Goal: Entertainment & Leisure: Consume media (video, audio)

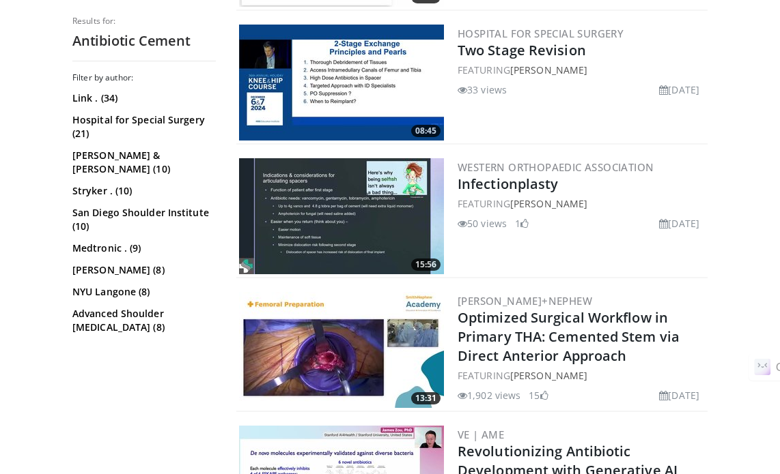
scroll to position [1161, 0]
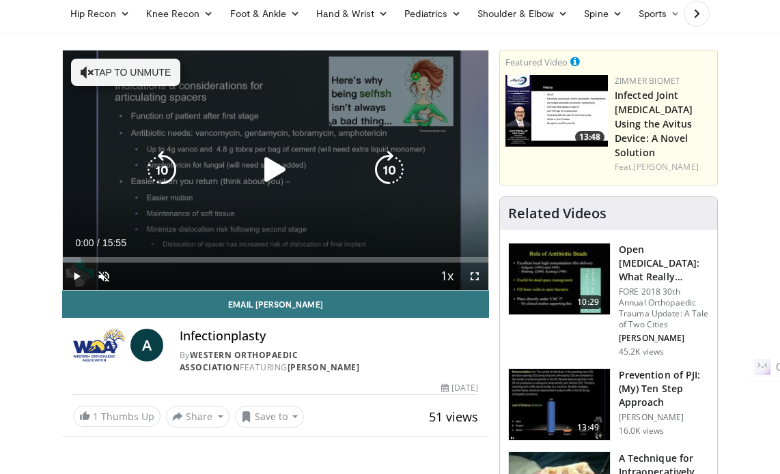
scroll to position [137, 0]
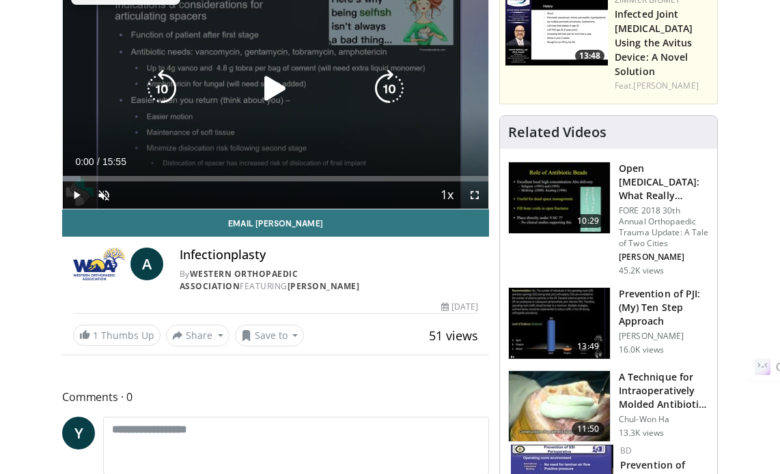
click at [276, 83] on icon "Video Player" at bounding box center [275, 89] width 38 height 38
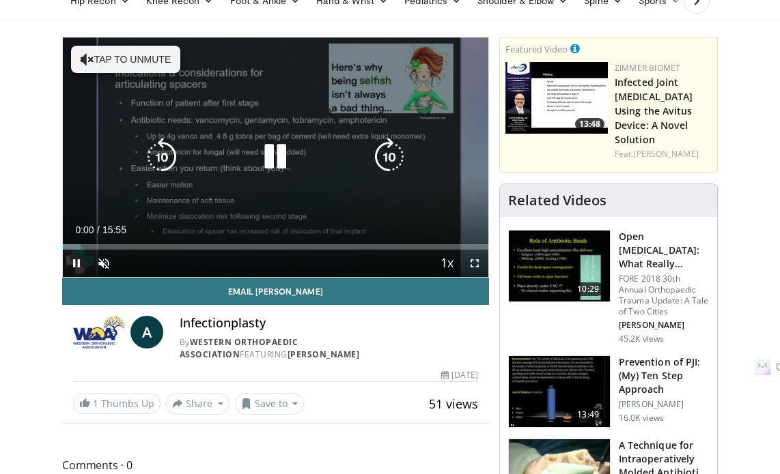
scroll to position [0, 0]
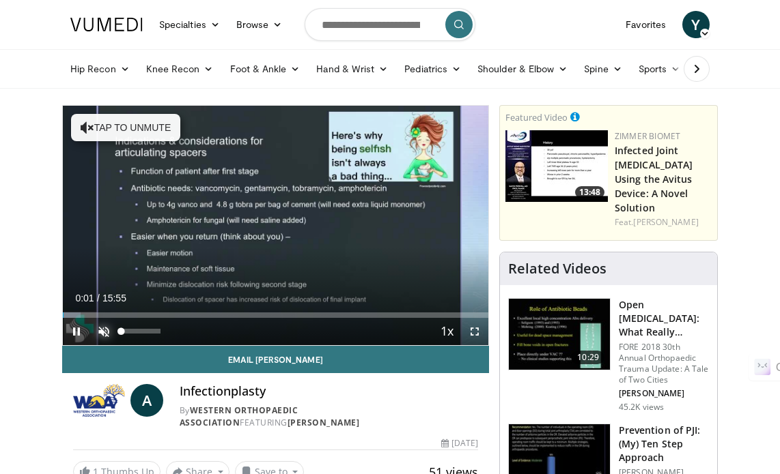
click at [105, 327] on span "Video Player" at bounding box center [103, 331] width 27 height 27
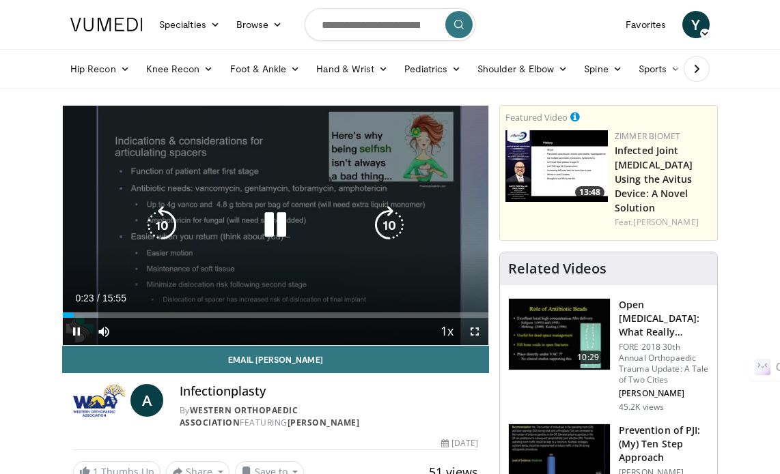
click at [261, 227] on icon "Video Player" at bounding box center [275, 225] width 38 height 38
drag, startPoint x: 474, startPoint y: 337, endPoint x: 475, endPoint y: 419, distance: 82.6
click at [475, 337] on span "Video Player" at bounding box center [474, 331] width 27 height 27
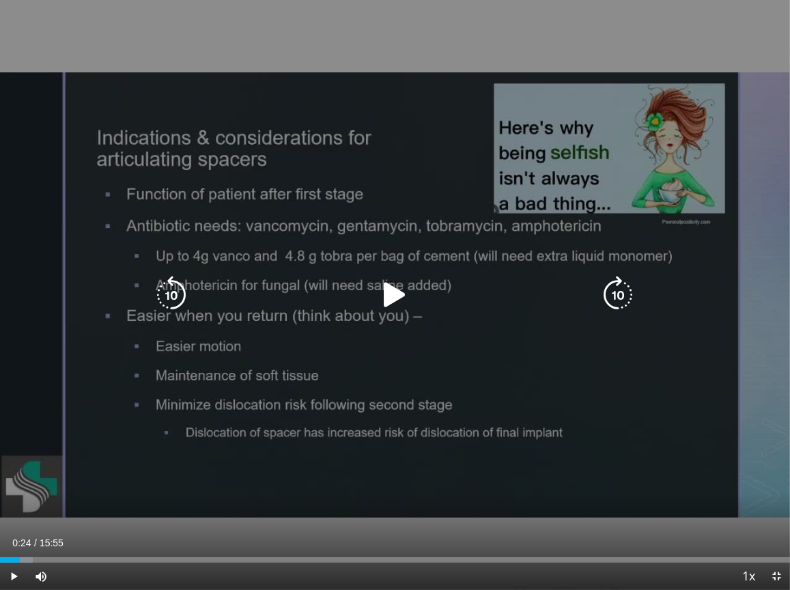
click at [396, 291] on icon "Video Player" at bounding box center [395, 295] width 38 height 38
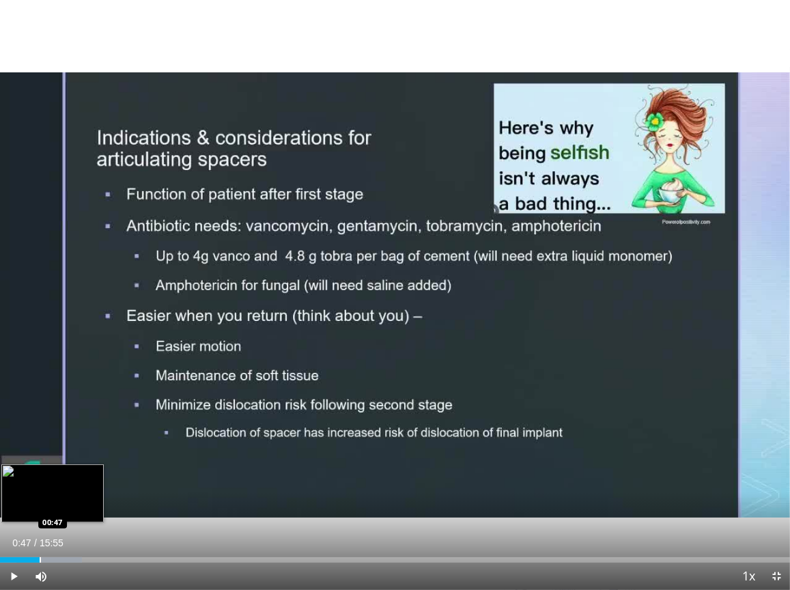
click at [40, 474] on div "Loaded : 10.38% 00:33 00:47" at bounding box center [395, 556] width 790 height 13
click at [48, 474] on div "Loaded : 11.42% 00:49 00:59" at bounding box center [395, 556] width 790 height 13
click at [75, 474] on div "Progress Bar" at bounding box center [74, 559] width 1 height 5
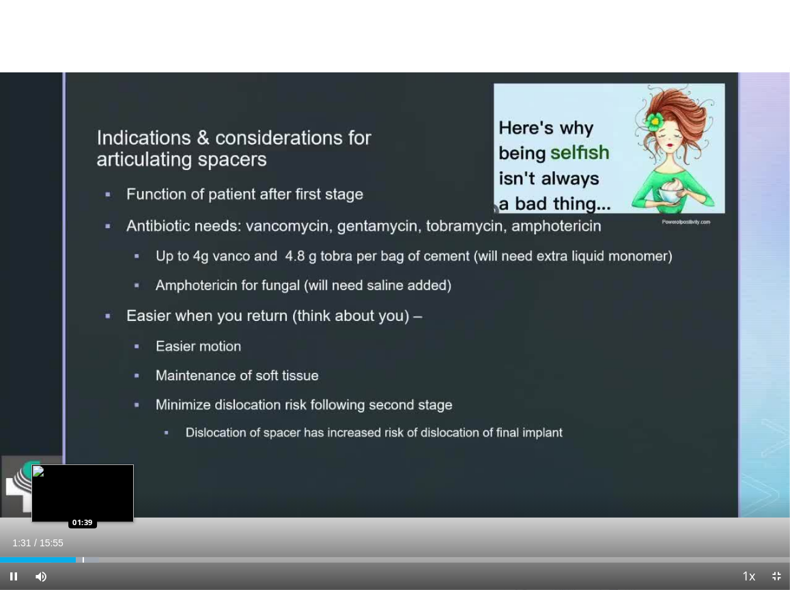
click at [83, 474] on div "Progress Bar" at bounding box center [83, 559] width 1 height 5
click at [102, 474] on div "Progress Bar" at bounding box center [90, 559] width 63 height 5
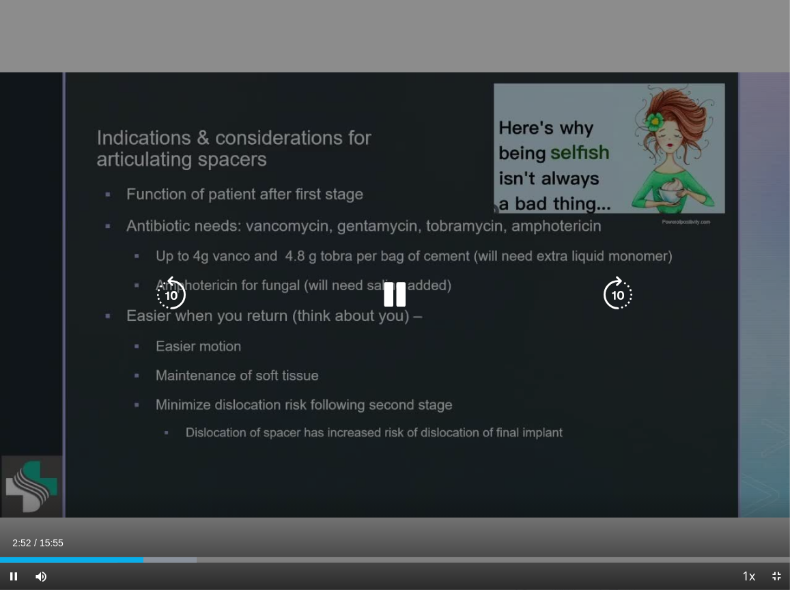
click at [387, 287] on icon "Video Player" at bounding box center [395, 295] width 38 height 38
click at [395, 296] on div "10 seconds Tap to unmute" at bounding box center [395, 295] width 790 height 590
click at [392, 292] on icon "Video Player" at bounding box center [395, 295] width 38 height 38
click at [393, 294] on icon "Video Player" at bounding box center [395, 295] width 38 height 38
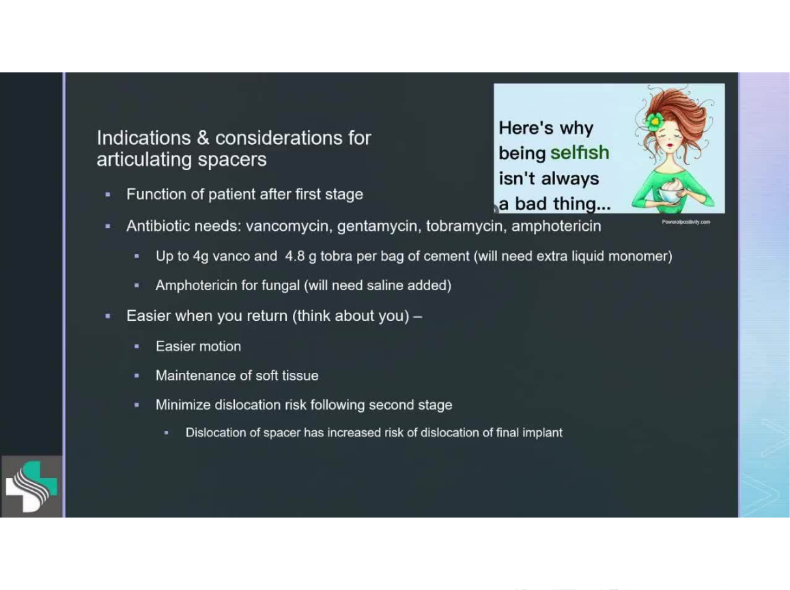
click at [393, 294] on div "10 seconds Tap to unmute" at bounding box center [395, 295] width 790 height 590
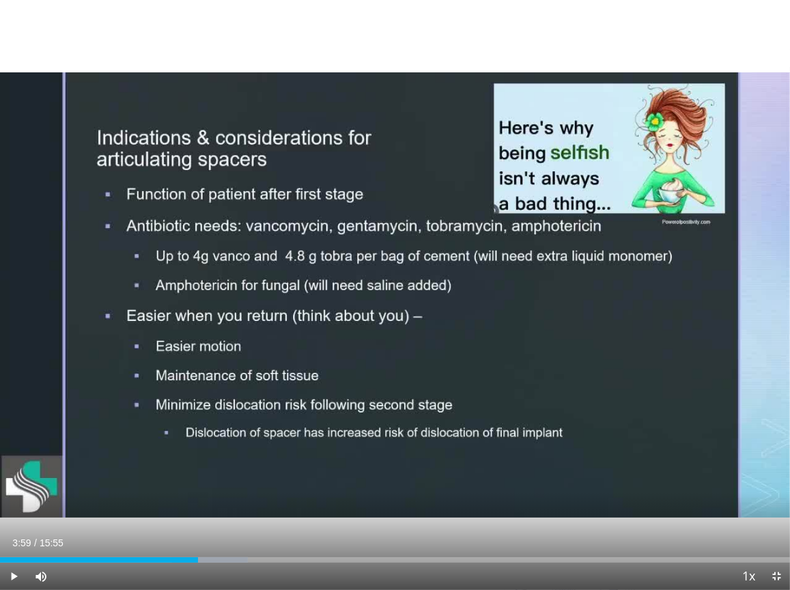
click at [393, 294] on div "10 seconds Tap to unmute" at bounding box center [395, 295] width 790 height 590
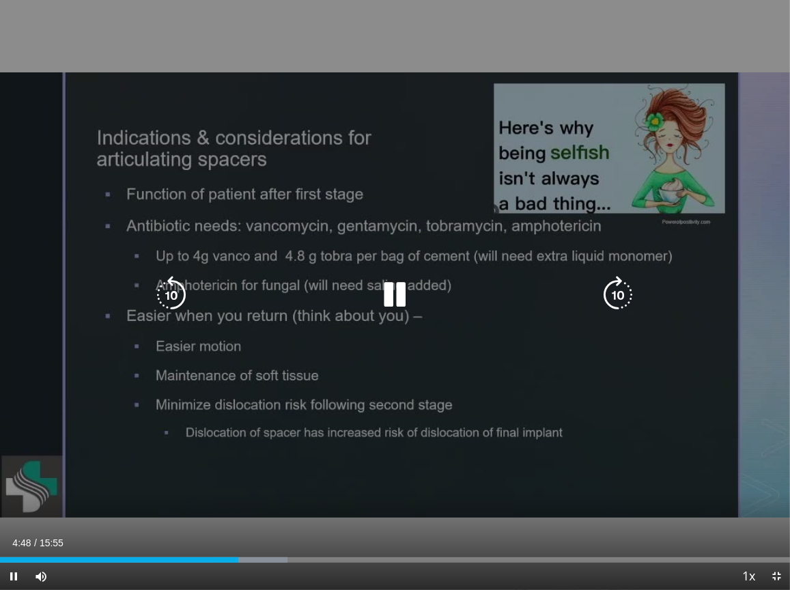
click at [395, 294] on icon "Video Player" at bounding box center [395, 295] width 38 height 38
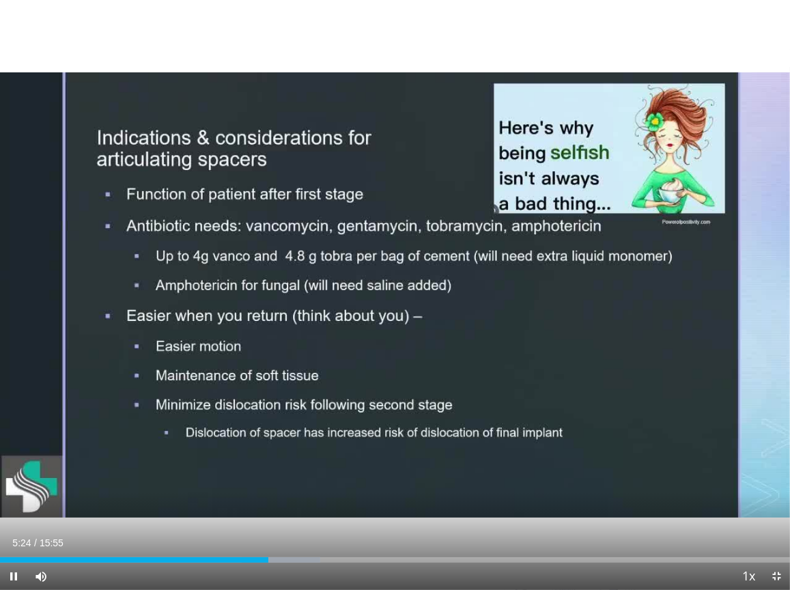
click at [397, 296] on div "10 seconds Tap to unmute" at bounding box center [395, 295] width 790 height 590
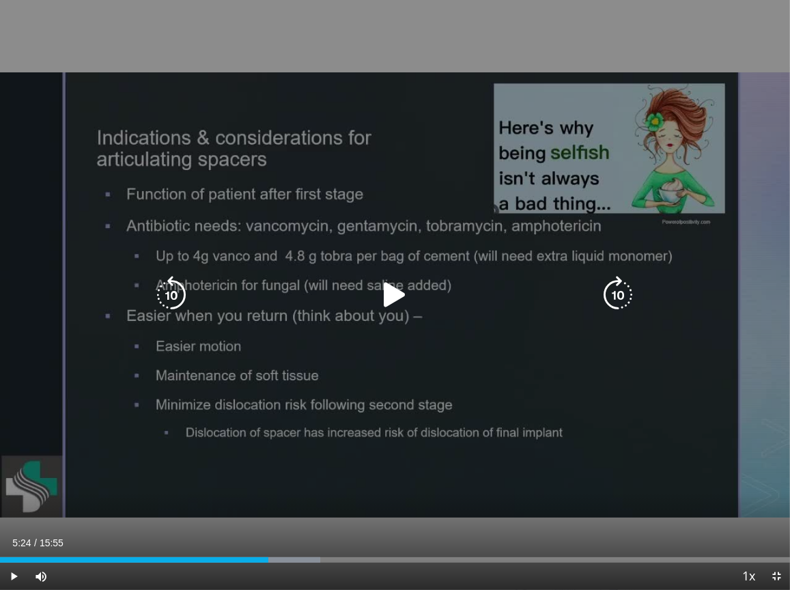
click at [727, 231] on div "10 seconds Tap to unmute" at bounding box center [395, 295] width 790 height 590
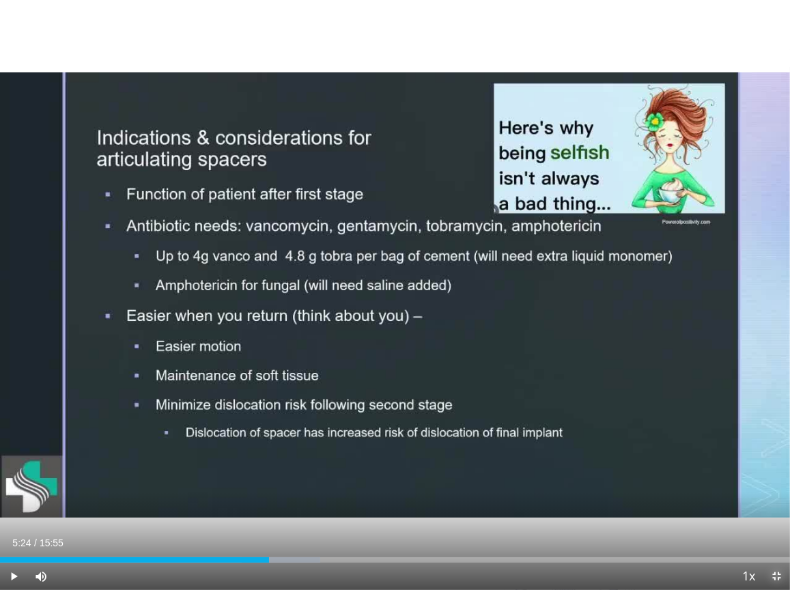
click at [776, 474] on span "Video Player" at bounding box center [776, 576] width 27 height 27
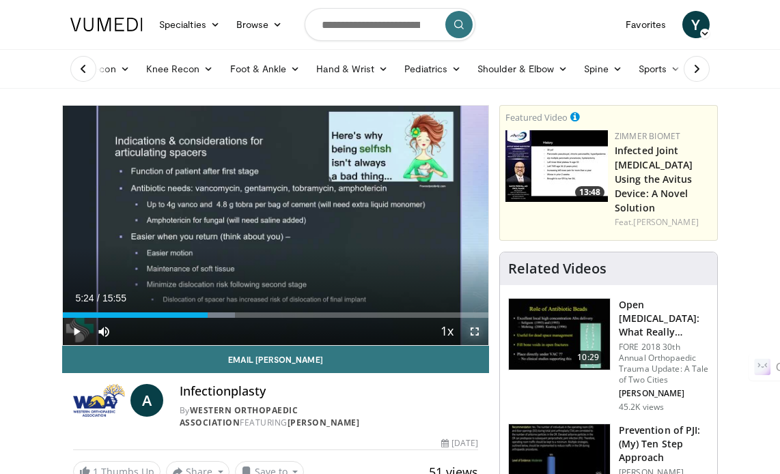
click at [474, 326] on span "Video Player" at bounding box center [474, 331] width 27 height 27
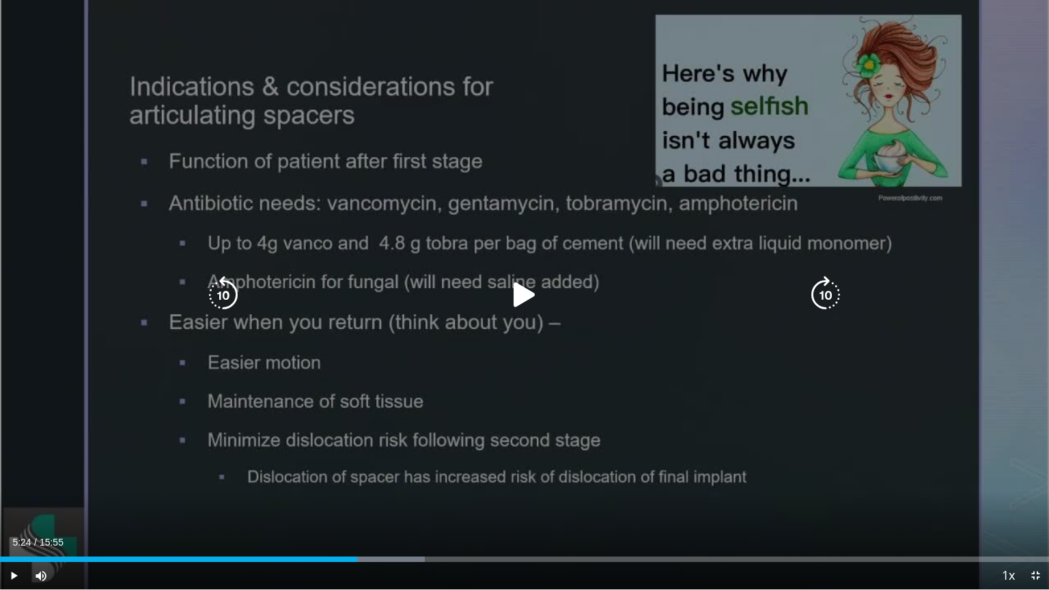
click at [543, 63] on div "10 seconds Tap to unmute" at bounding box center [524, 294] width 1049 height 589
click at [574, 156] on div "10 seconds Tap to unmute" at bounding box center [524, 294] width 1049 height 589
click at [789, 196] on div "10 seconds Tap to unmute" at bounding box center [524, 294] width 1049 height 589
click at [789, 197] on div "10 seconds Tap to unmute" at bounding box center [524, 294] width 1049 height 589
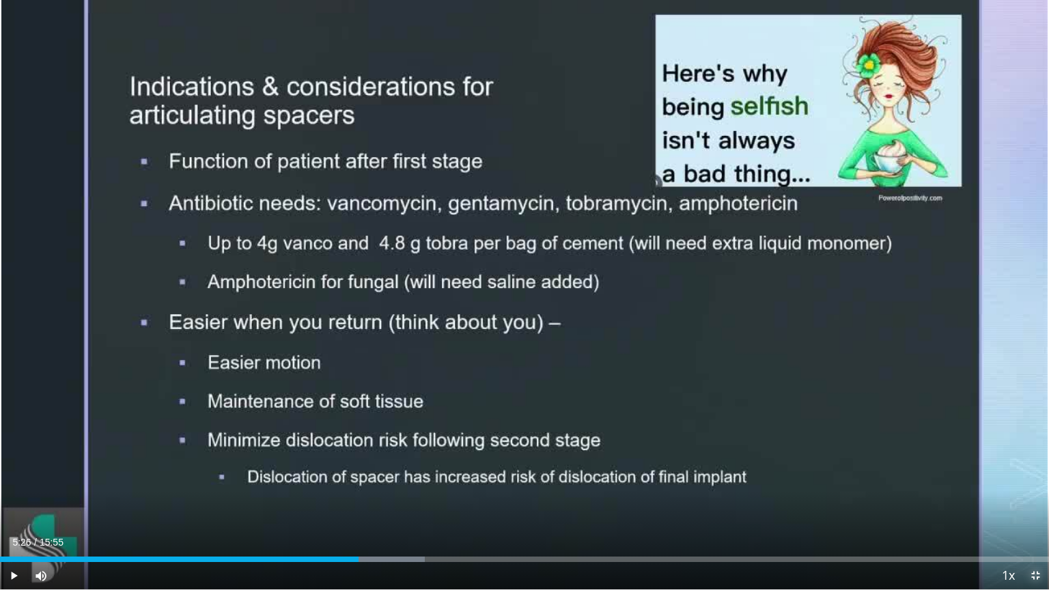
click at [789, 474] on span "Video Player" at bounding box center [1034, 575] width 27 height 27
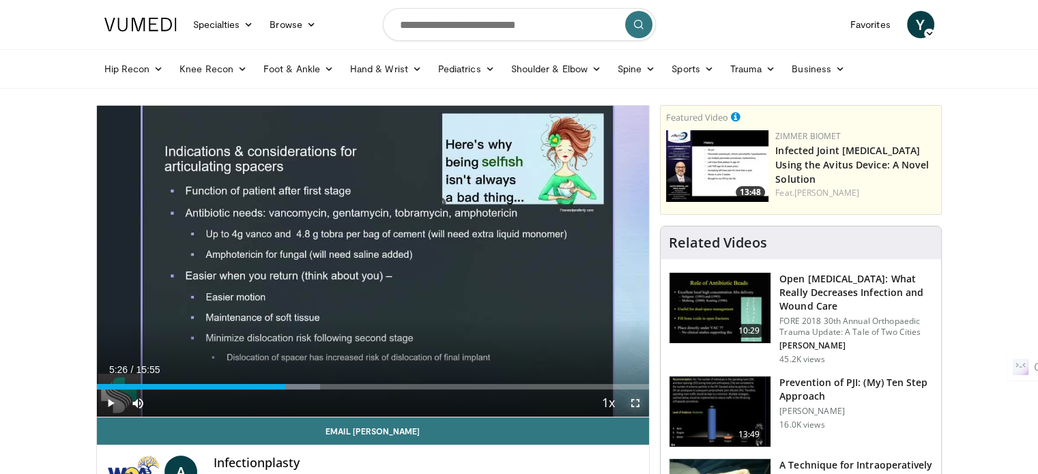
click at [639, 401] on span "Video Player" at bounding box center [635, 403] width 27 height 27
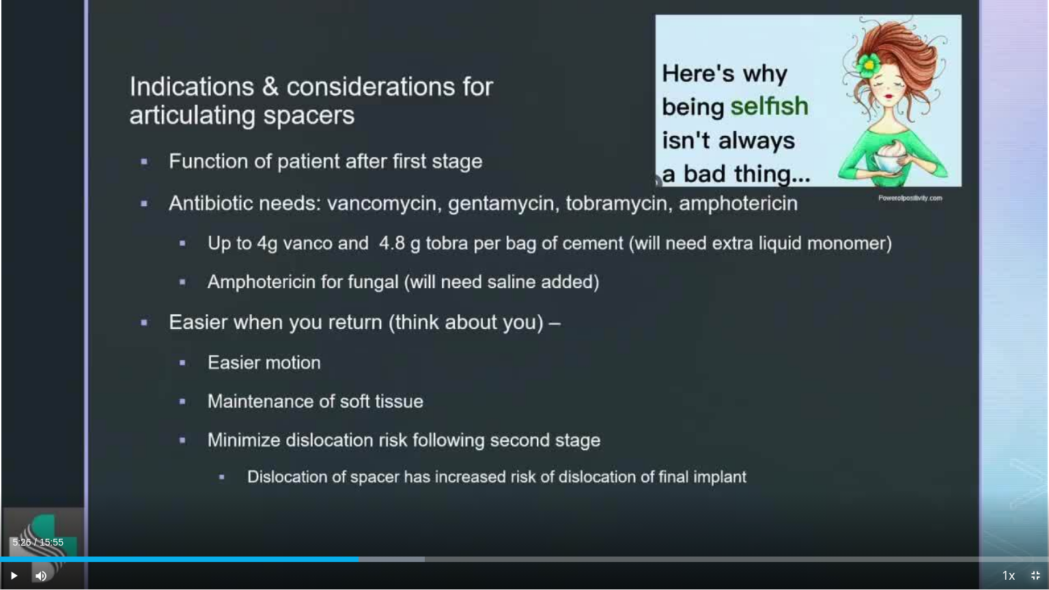
click at [789, 474] on span "Video Player" at bounding box center [1034, 575] width 27 height 27
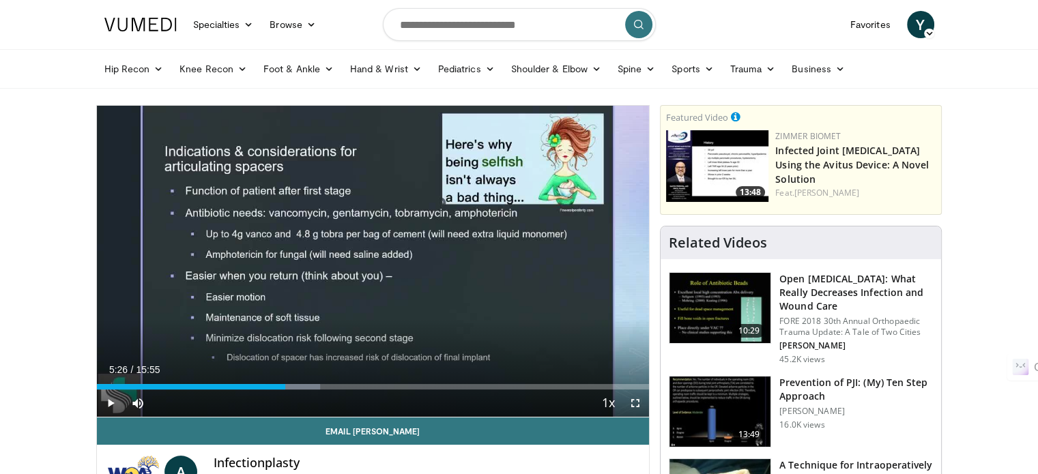
click at [634, 400] on span "Video Player" at bounding box center [635, 403] width 27 height 27
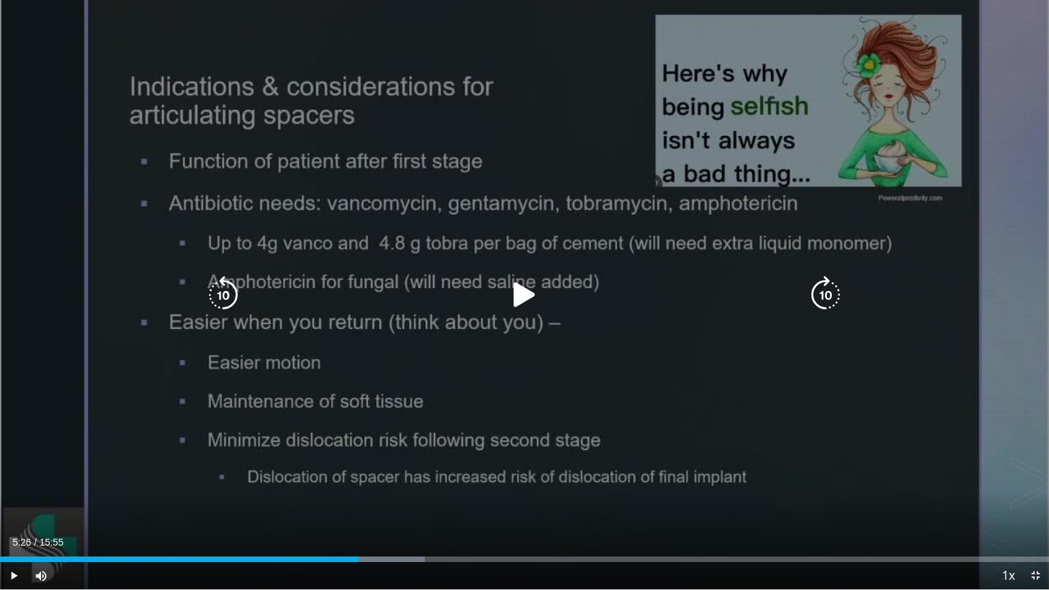
click at [789, 61] on div "10 seconds Tap to unmute" at bounding box center [524, 294] width 1049 height 589
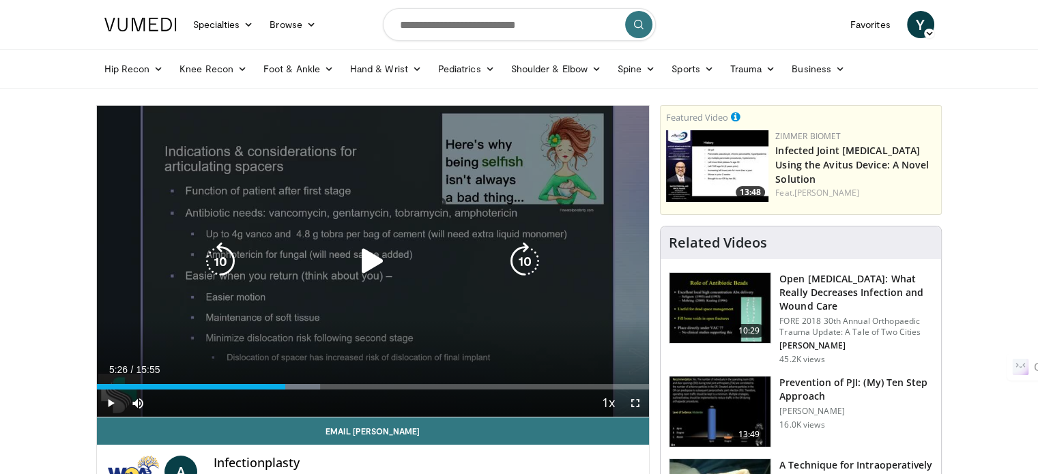
click at [367, 264] on icon "Video Player" at bounding box center [373, 261] width 38 height 38
click at [372, 258] on icon "Video Player" at bounding box center [373, 261] width 38 height 38
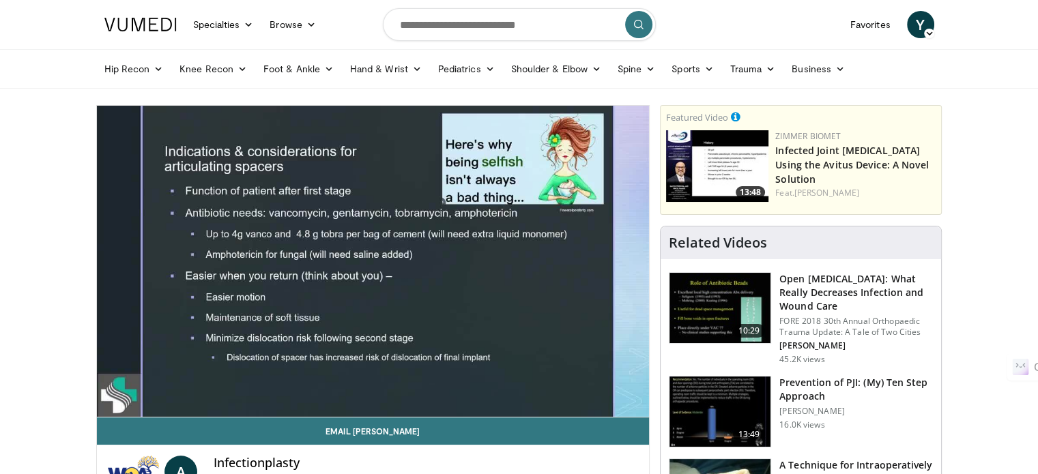
click at [636, 400] on video-js "**********" at bounding box center [373, 262] width 553 height 312
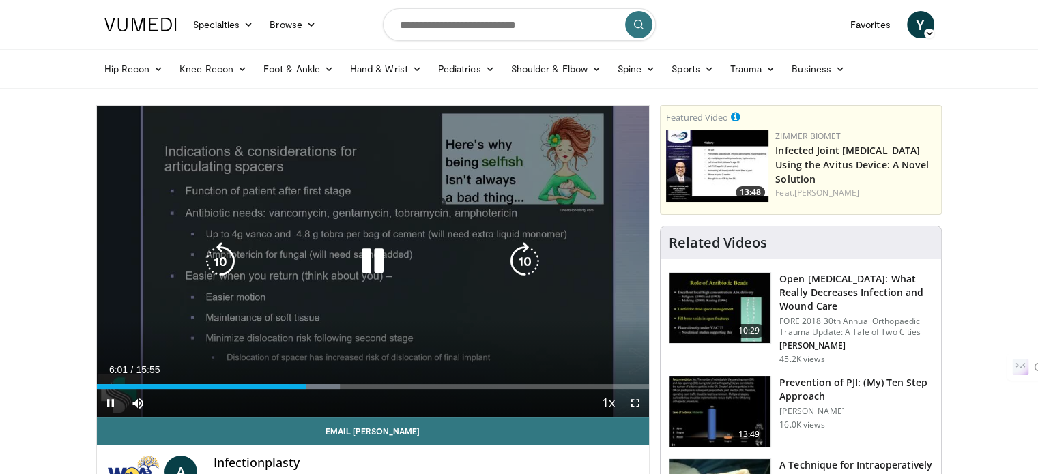
click at [373, 268] on icon "Video Player" at bounding box center [373, 261] width 38 height 38
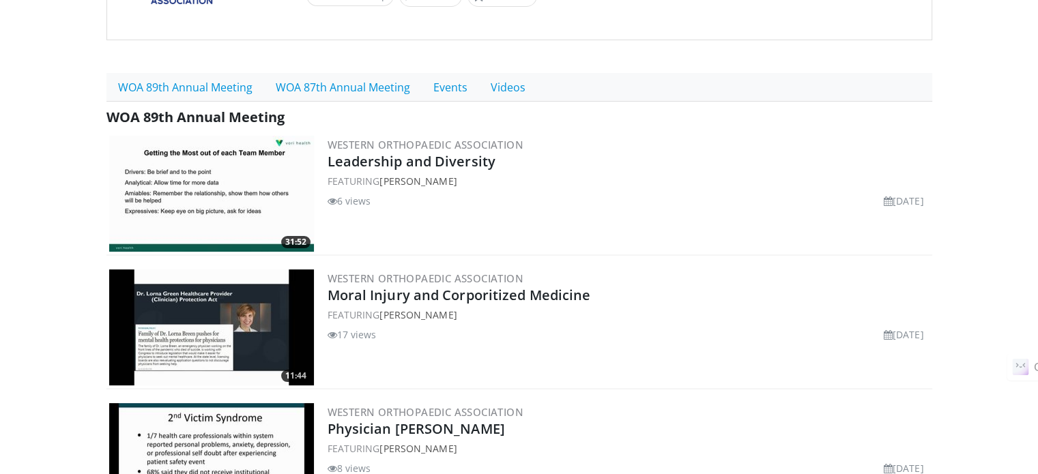
scroll to position [205, 0]
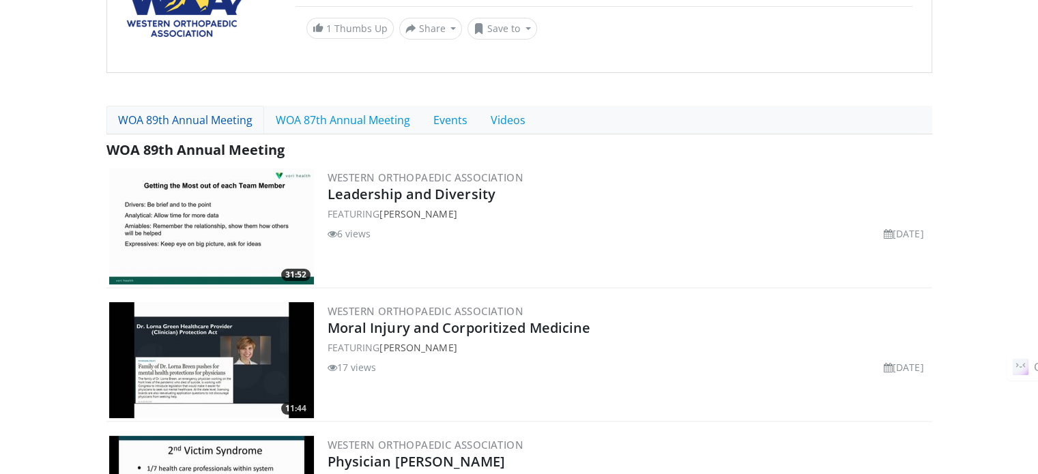
click at [229, 109] on link "WOA 89th Annual Meeting" at bounding box center [186, 120] width 158 height 29
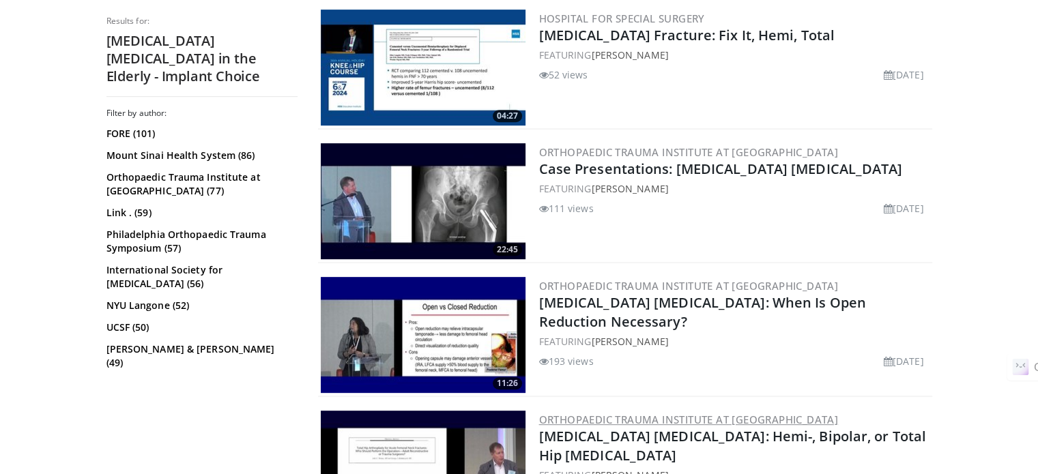
scroll to position [546, 0]
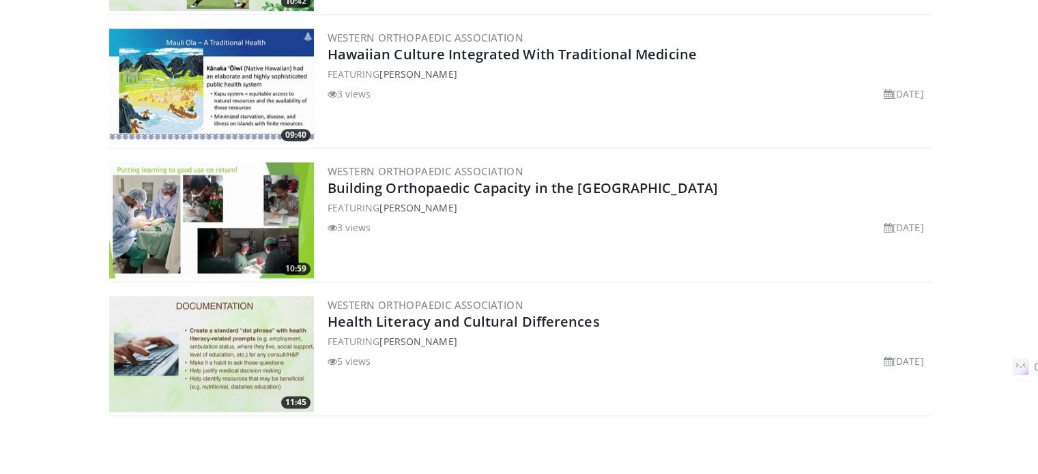
scroll to position [6281, 0]
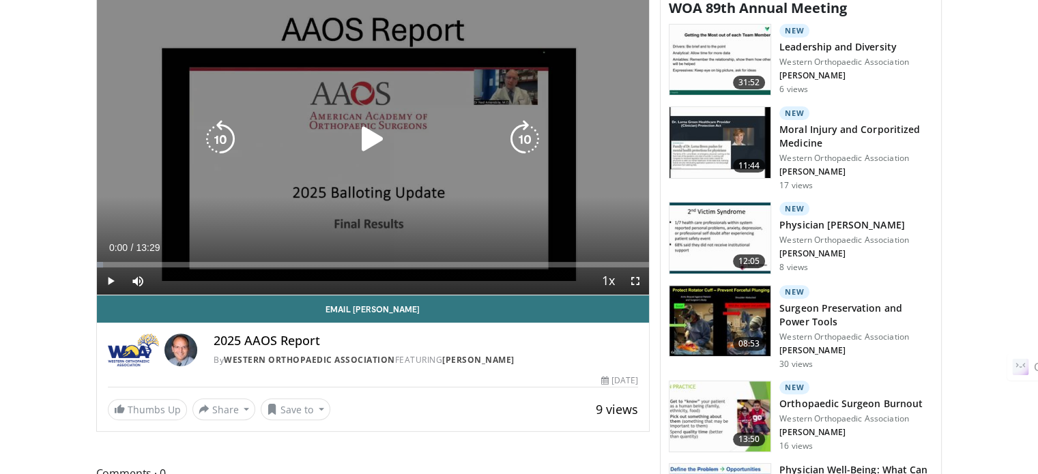
scroll to position [341, 0]
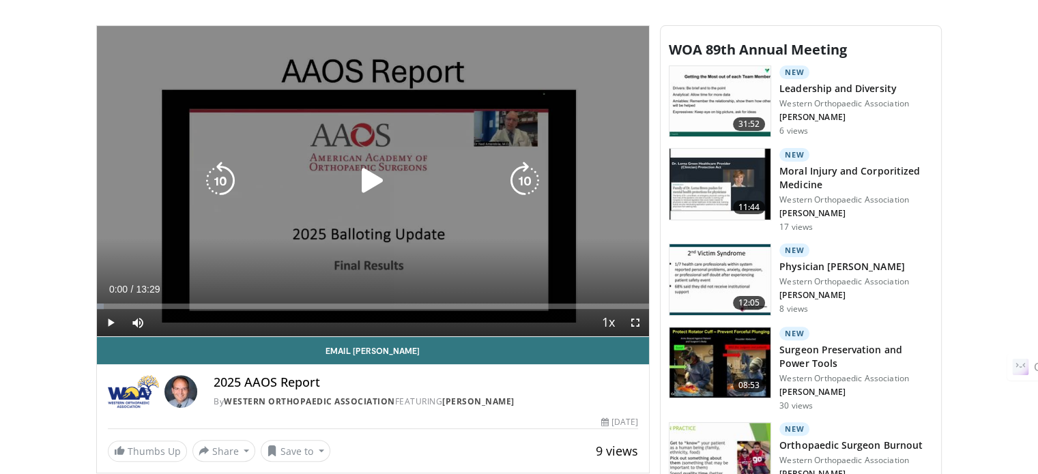
click at [384, 173] on icon "Video Player" at bounding box center [373, 181] width 38 height 38
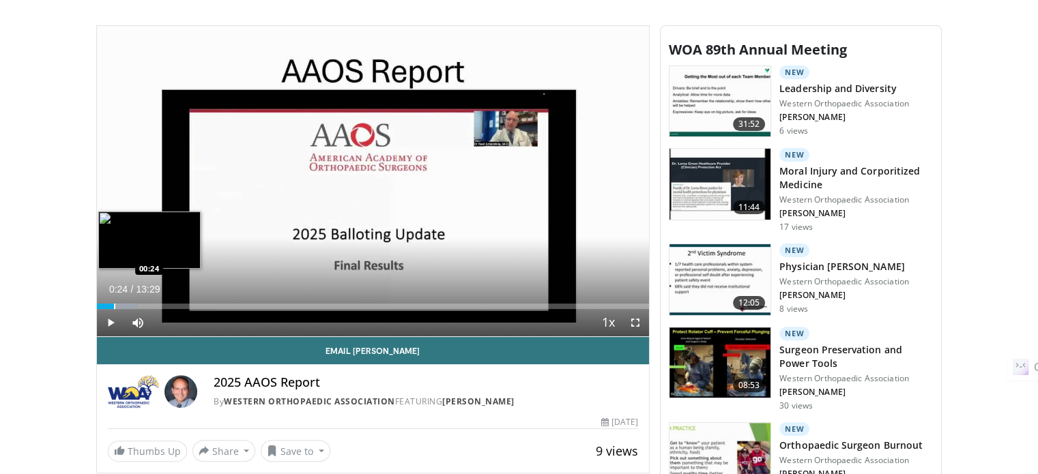
click at [114, 304] on div "Progress Bar" at bounding box center [114, 306] width 1 height 5
click at [128, 302] on div "Loaded : 8.58% 00:25 00:45" at bounding box center [373, 302] width 553 height 13
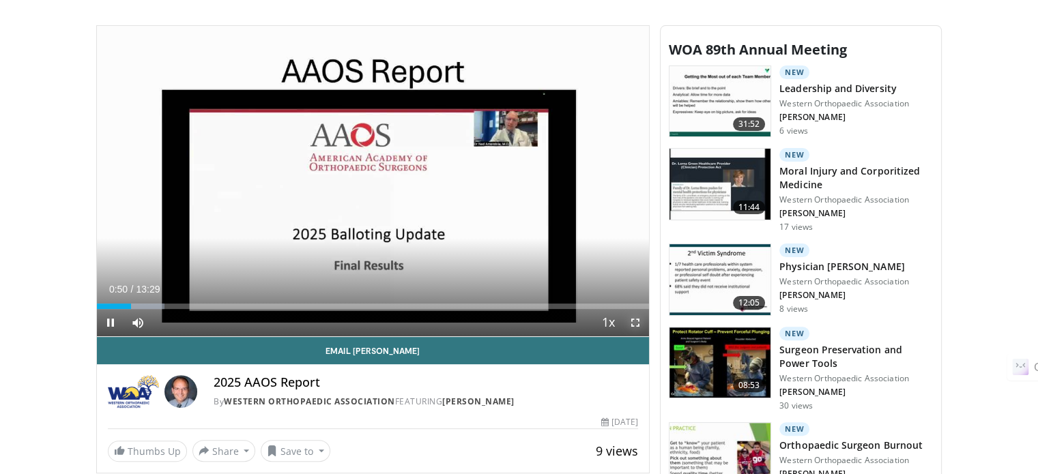
click at [632, 315] on span "Video Player" at bounding box center [635, 322] width 27 height 27
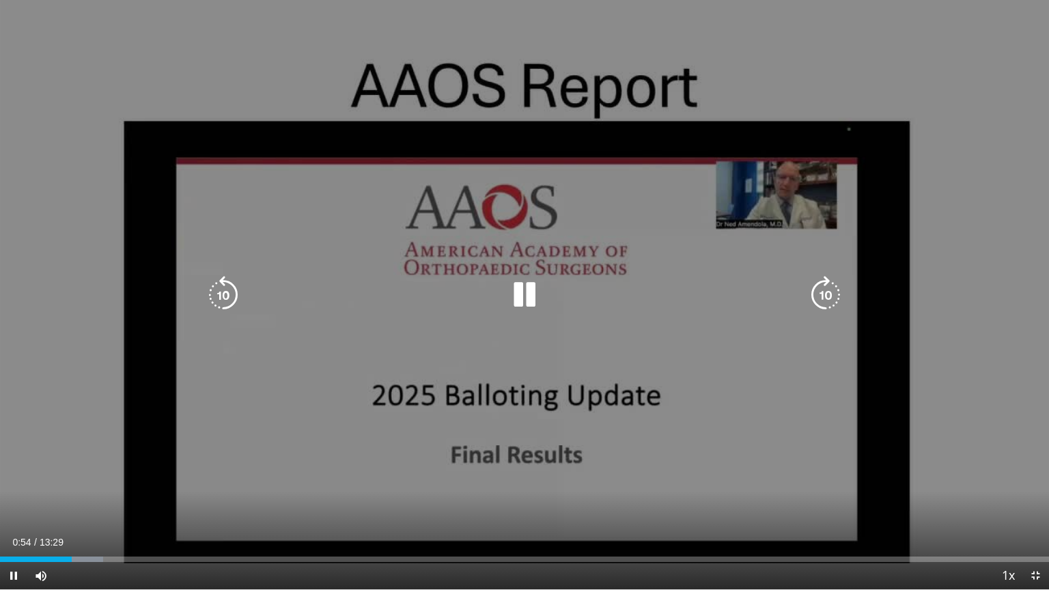
click at [524, 296] on icon "Video Player" at bounding box center [524, 295] width 38 height 38
click at [520, 301] on icon "Video Player" at bounding box center [524, 295] width 38 height 38
click at [526, 297] on icon "Video Player" at bounding box center [524, 295] width 38 height 38
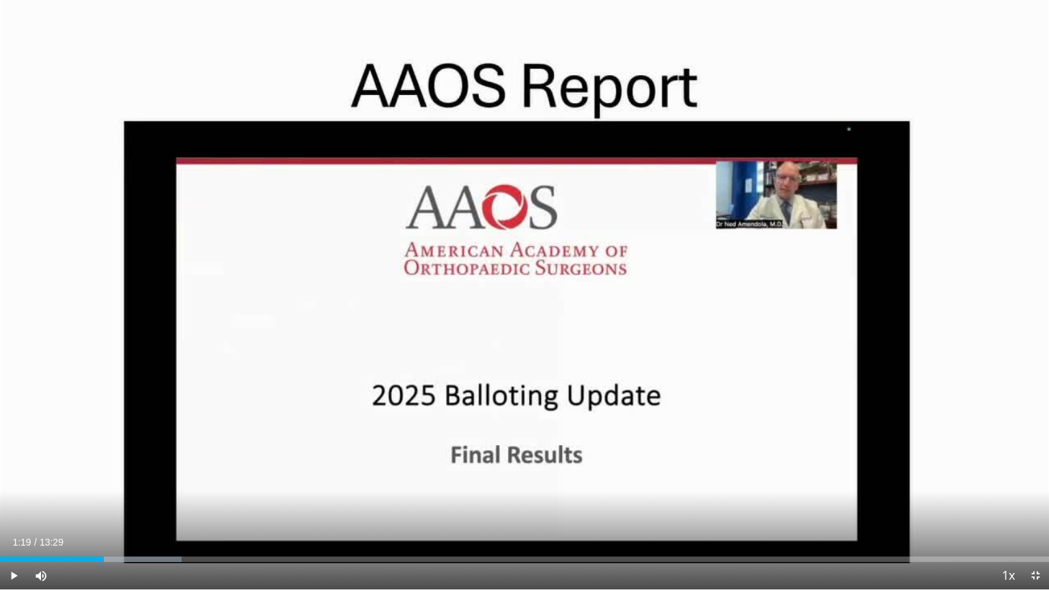
click at [528, 307] on div "10 seconds Tap to unmute" at bounding box center [524, 294] width 1049 height 589
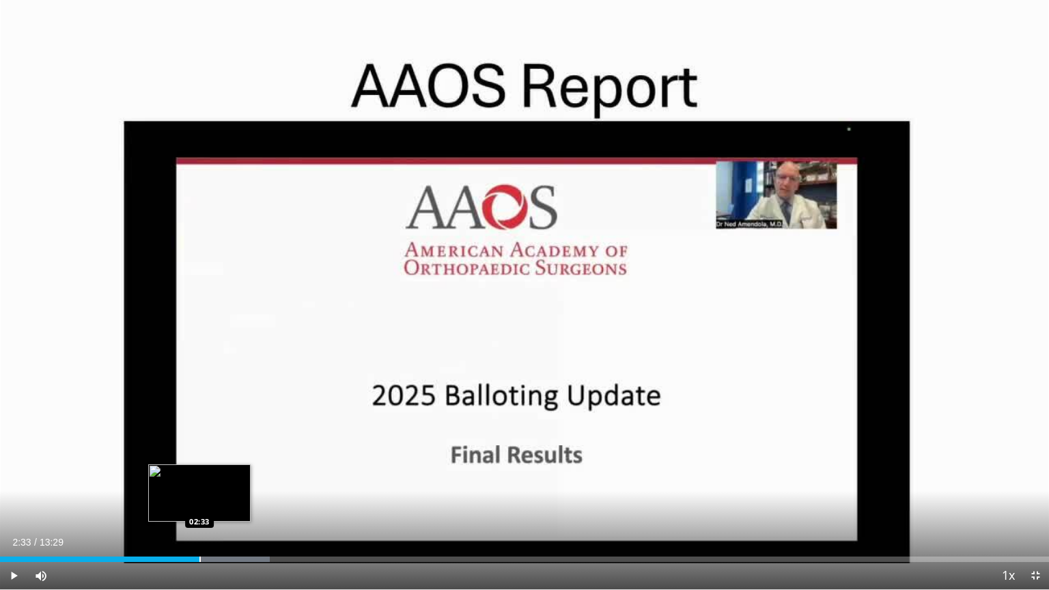
click at [199, 474] on div "Progress Bar" at bounding box center [199, 558] width 1 height 5
click at [207, 474] on div "Progress Bar" at bounding box center [207, 558] width 1 height 5
click at [227, 474] on div "Loaded : 26.97% 02:55 02:55" at bounding box center [524, 555] width 1049 height 13
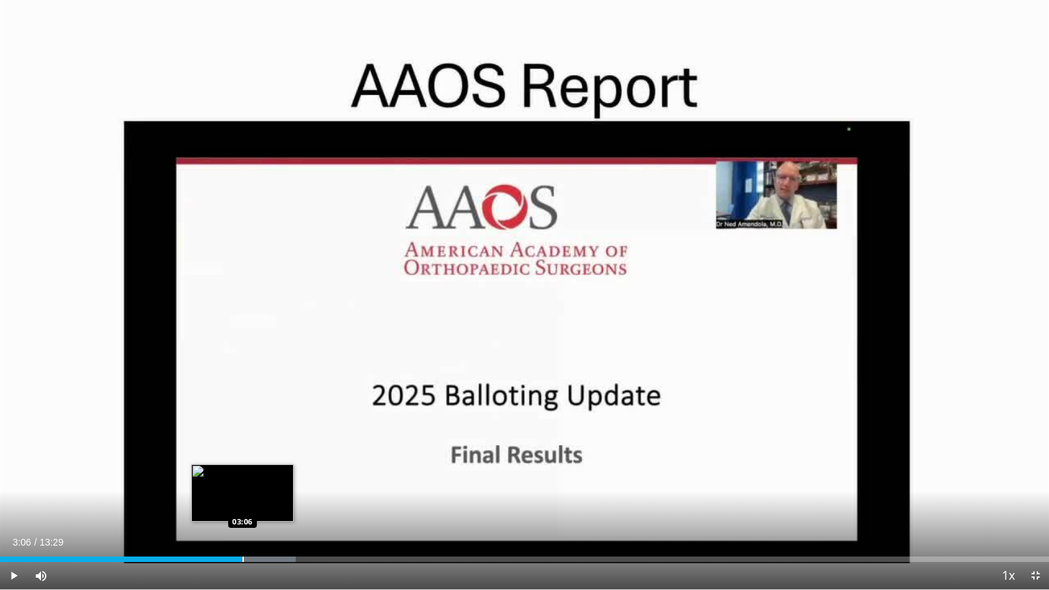
click at [242, 474] on div "Loaded : 28.19% 03:06 03:06" at bounding box center [524, 555] width 1049 height 13
click at [254, 474] on div "Progress Bar" at bounding box center [254, 558] width 1 height 5
click at [267, 474] on div "Loaded : 31.87% 03:16 03:25" at bounding box center [524, 558] width 1049 height 5
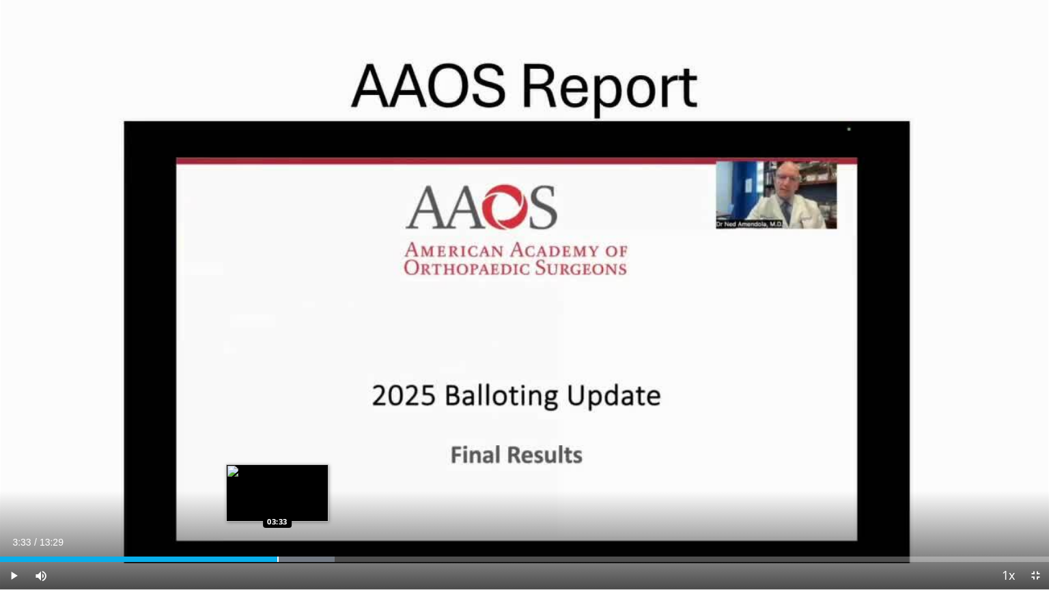
click at [277, 474] on div "Progress Bar" at bounding box center [277, 558] width 1 height 5
click at [284, 474] on div "Progress Bar" at bounding box center [284, 558] width 1 height 5
click at [298, 474] on div "Progress Bar" at bounding box center [298, 558] width 1 height 5
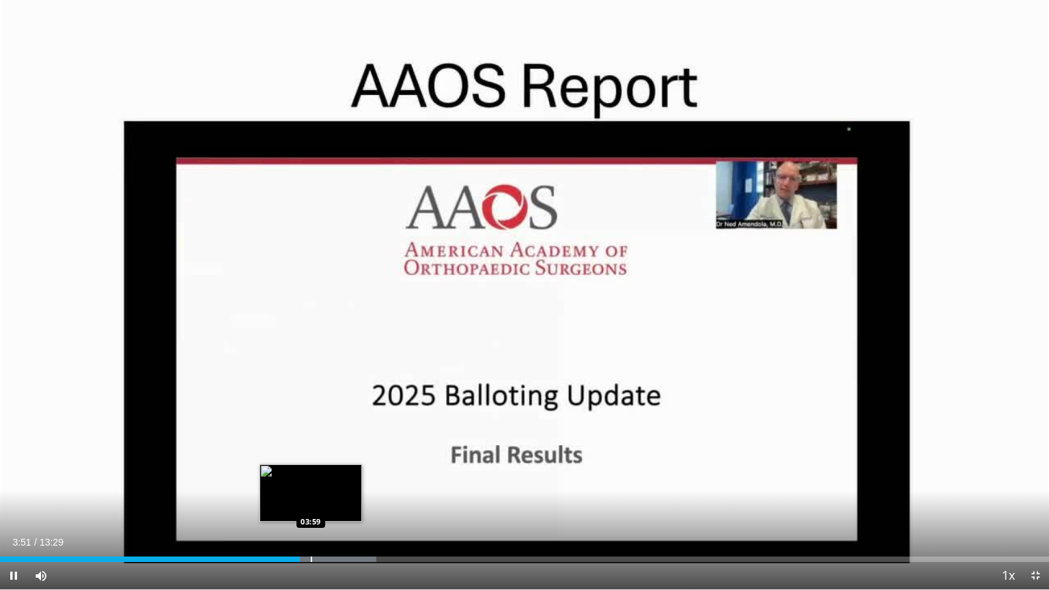
click at [311, 474] on video-js "**********" at bounding box center [524, 295] width 1049 height 590
click at [333, 474] on video-js "**********" at bounding box center [524, 295] width 1049 height 590
click at [316, 474] on div "Loaded : 36.78% 03:57 04:04" at bounding box center [524, 558] width 1049 height 5
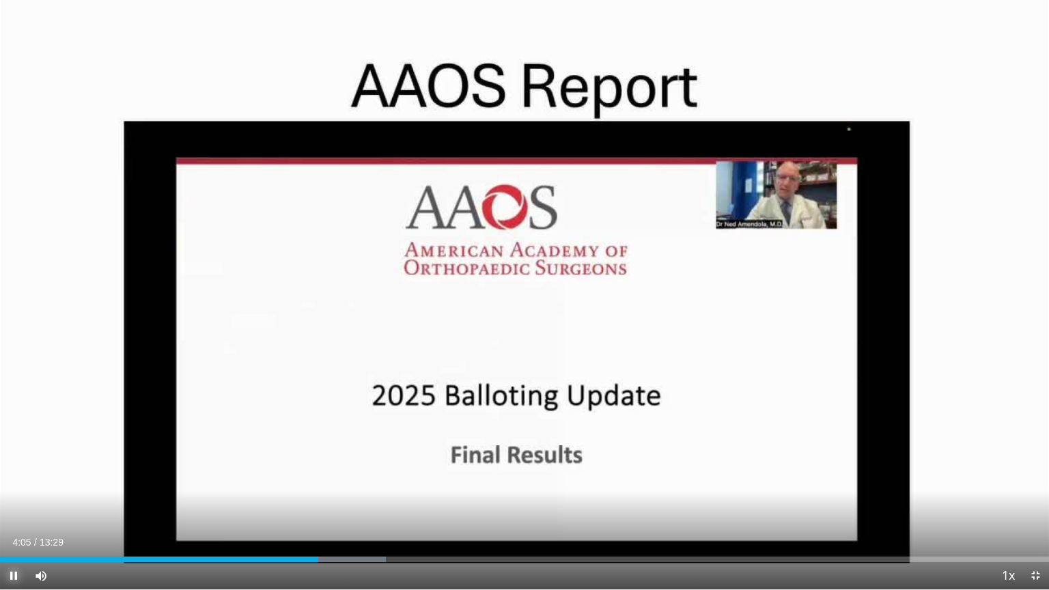
click at [20, 474] on span "Video Player" at bounding box center [13, 575] width 27 height 27
click at [1034, 474] on span "Video Player" at bounding box center [1034, 575] width 27 height 27
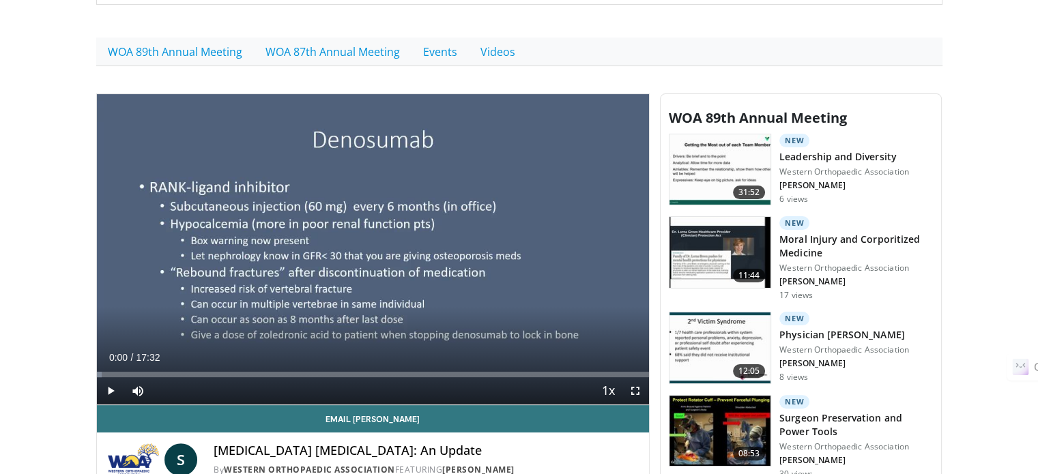
scroll to position [341, 0]
